Goal: Task Accomplishment & Management: Manage account settings

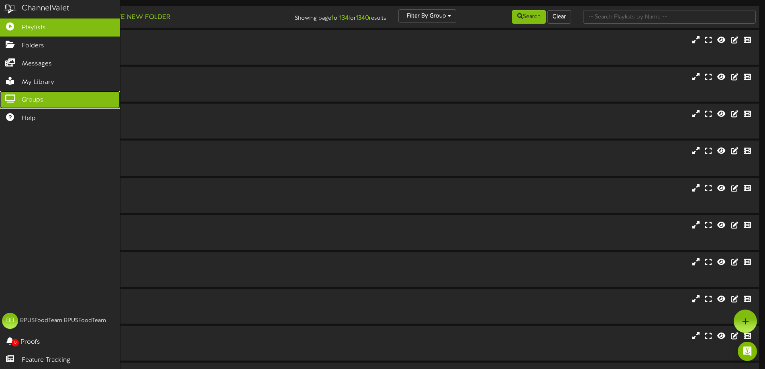
click at [12, 95] on icon at bounding box center [10, 98] width 20 height 6
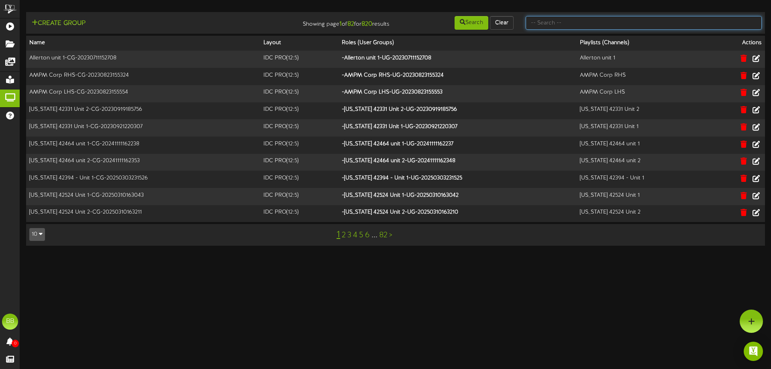
click at [598, 22] on input "text" at bounding box center [644, 23] width 236 height 14
type input "TFC Southern"
click at [470, 20] on button "Search" at bounding box center [472, 23] width 34 height 14
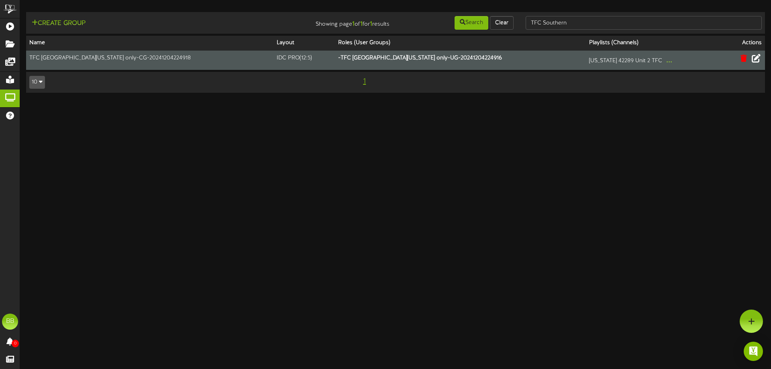
click at [754, 59] on icon at bounding box center [756, 58] width 9 height 9
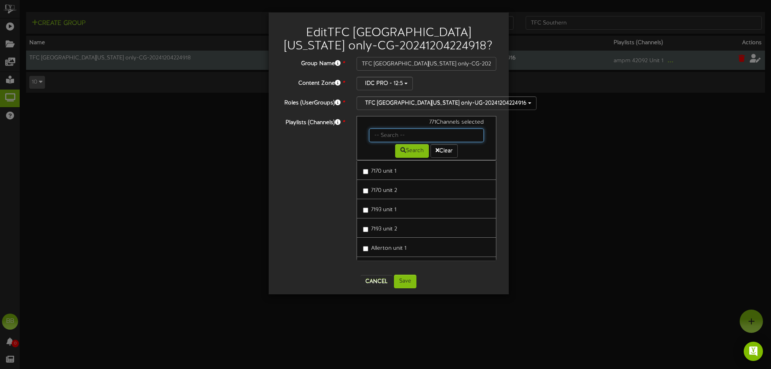
click at [383, 133] on input "text" at bounding box center [426, 136] width 115 height 14
click at [400, 146] on button "Search" at bounding box center [412, 151] width 34 height 14
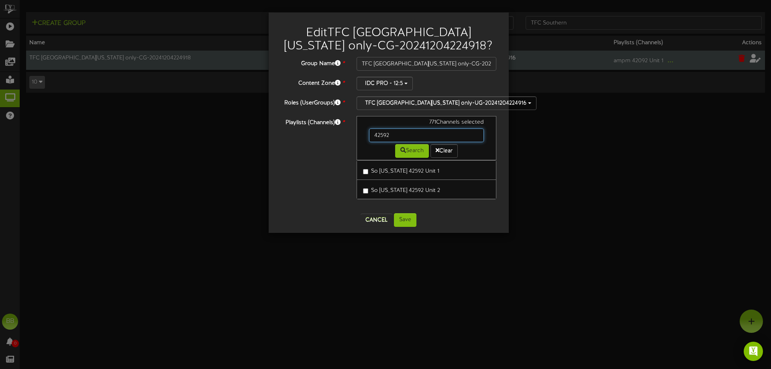
drag, startPoint x: 395, startPoint y: 137, endPoint x: 356, endPoint y: 138, distance: 39.0
click at [357, 138] on div "771 Channels selected 42592 Search Clear" at bounding box center [427, 138] width 140 height 44
type input "42015"
click at [412, 152] on button "Search" at bounding box center [412, 151] width 34 height 14
click at [374, 220] on button "Cancel" at bounding box center [377, 220] width 32 height 13
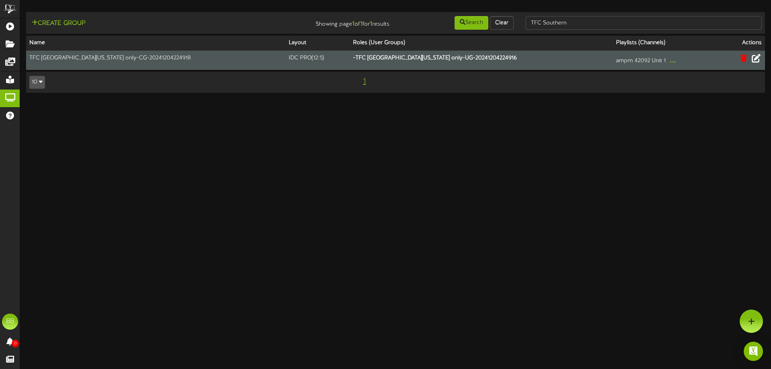
click at [761, 58] on button at bounding box center [756, 59] width 14 height 12
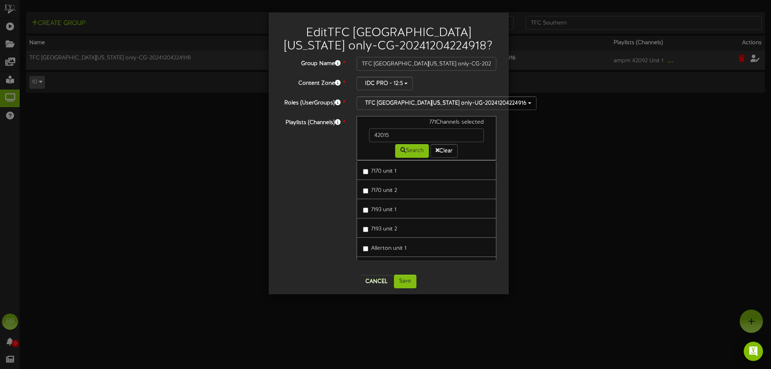
click at [102, 57] on div "Edit TFC [GEOGRAPHIC_DATA][US_STATE] only-CG-20241204224918 ? Group Name * TFC …" at bounding box center [385, 184] width 771 height 369
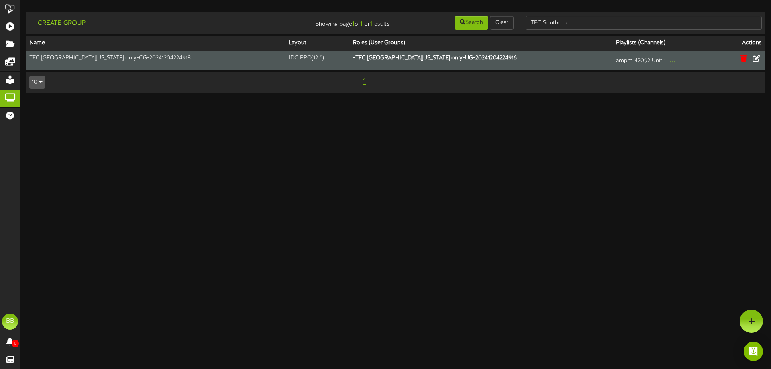
click at [52, 61] on td "TFC [GEOGRAPHIC_DATA][US_STATE] only-CG-20241204224918" at bounding box center [155, 60] width 259 height 19
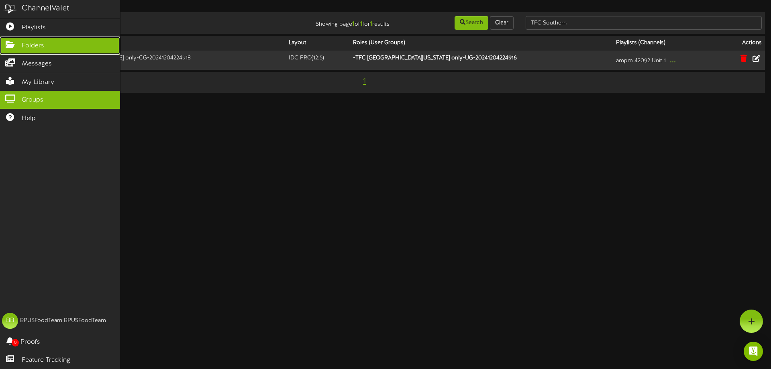
click at [12, 46] on icon at bounding box center [10, 44] width 20 height 6
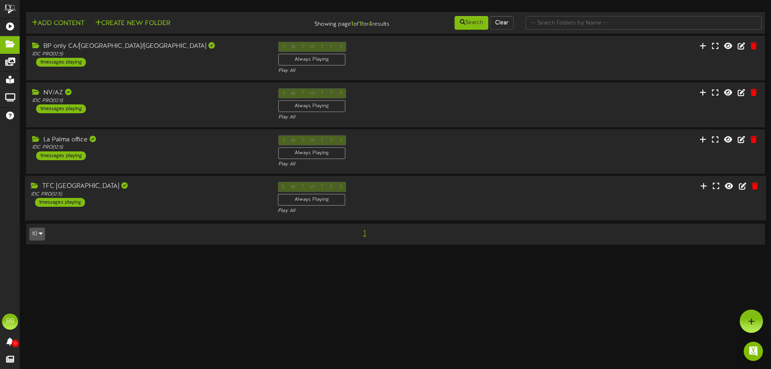
click at [79, 201] on div "1 messages playing" at bounding box center [60, 202] width 50 height 9
